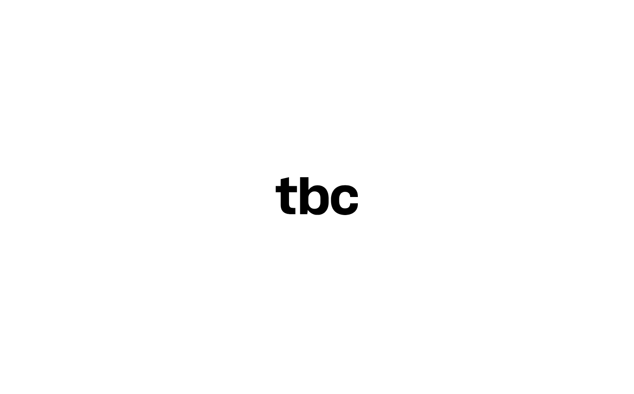
scroll to position [0, 33]
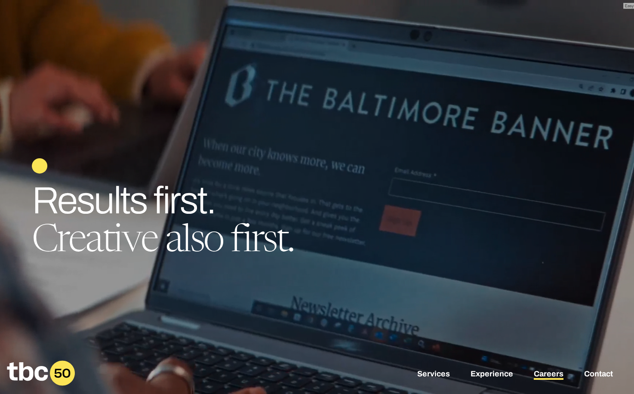
click at [549, 374] on link "Careers" at bounding box center [549, 374] width 30 height 10
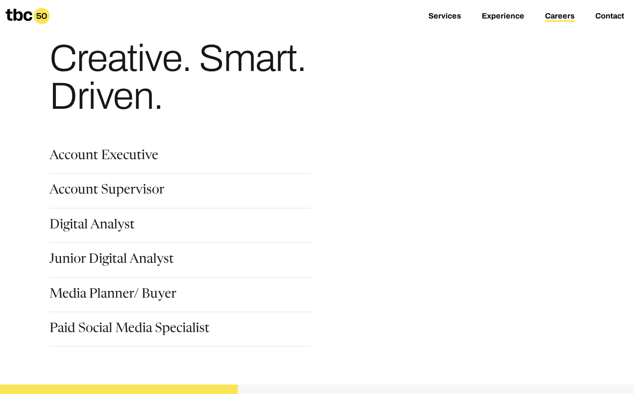
scroll to position [26, 0]
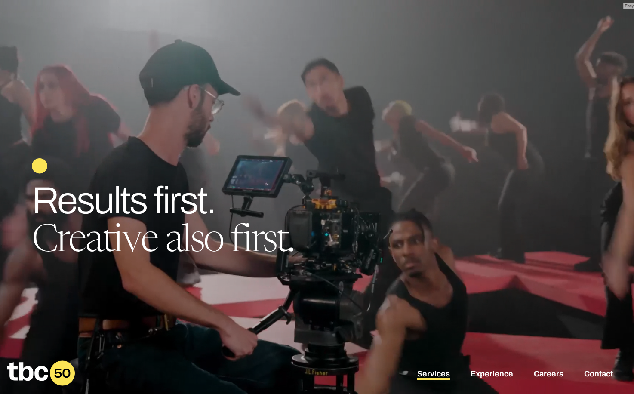
click at [421, 372] on link "Services" at bounding box center [433, 374] width 33 height 10
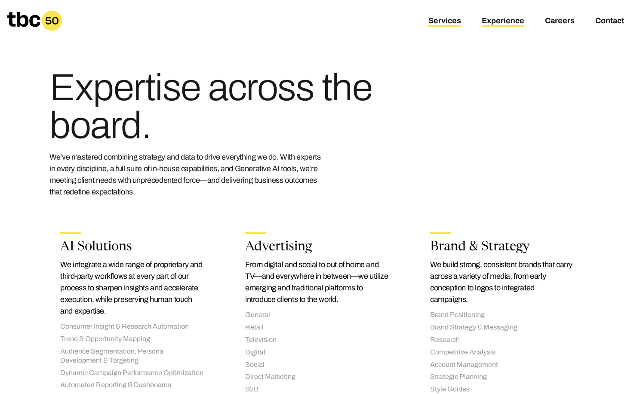
click at [491, 20] on link "Experience" at bounding box center [503, 21] width 43 height 10
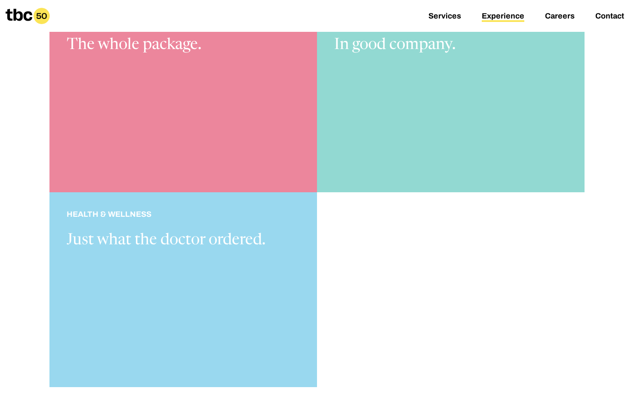
scroll to position [850, 0]
